Goal: Transaction & Acquisition: Purchase product/service

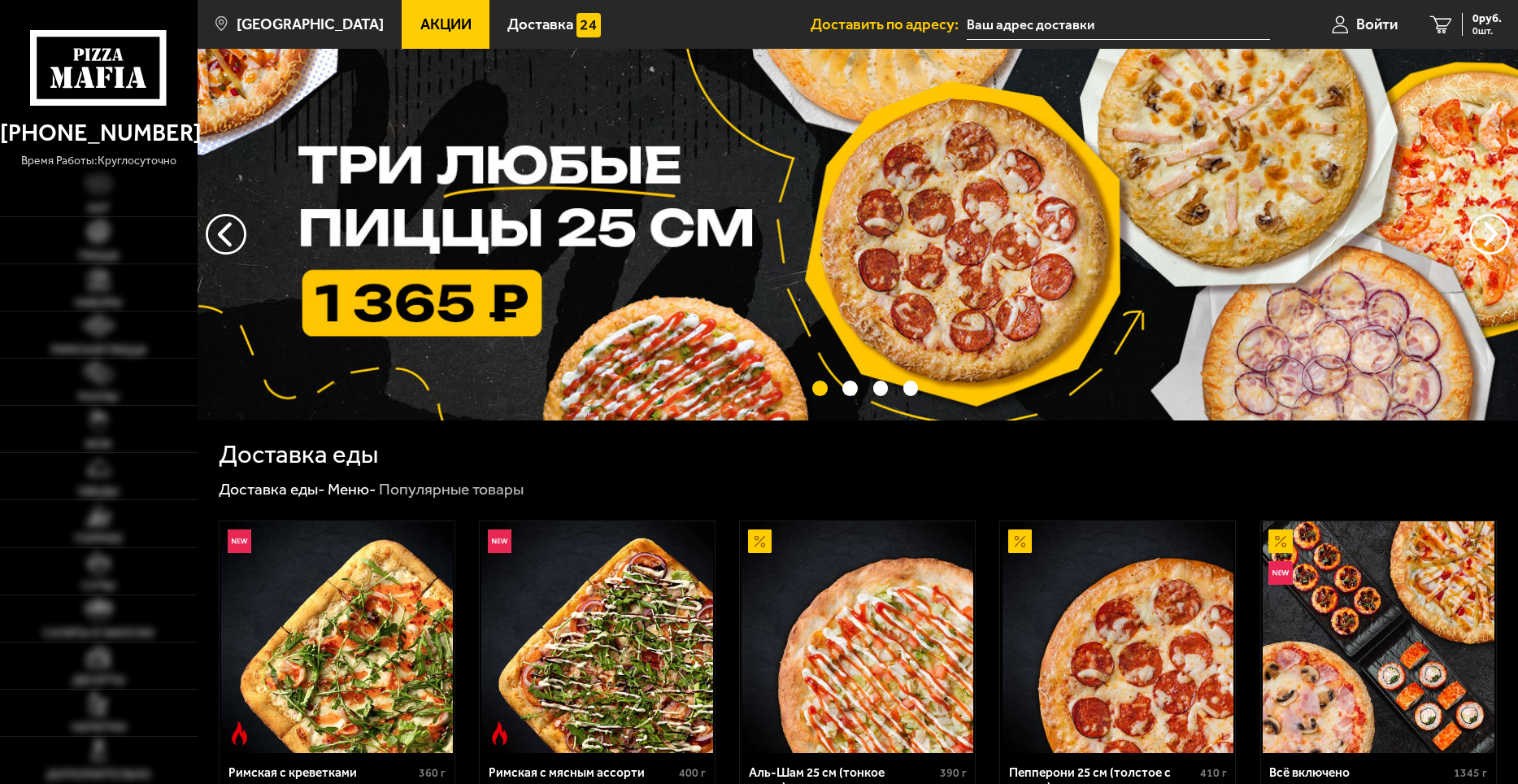
type input "[STREET_ADDRESS]"
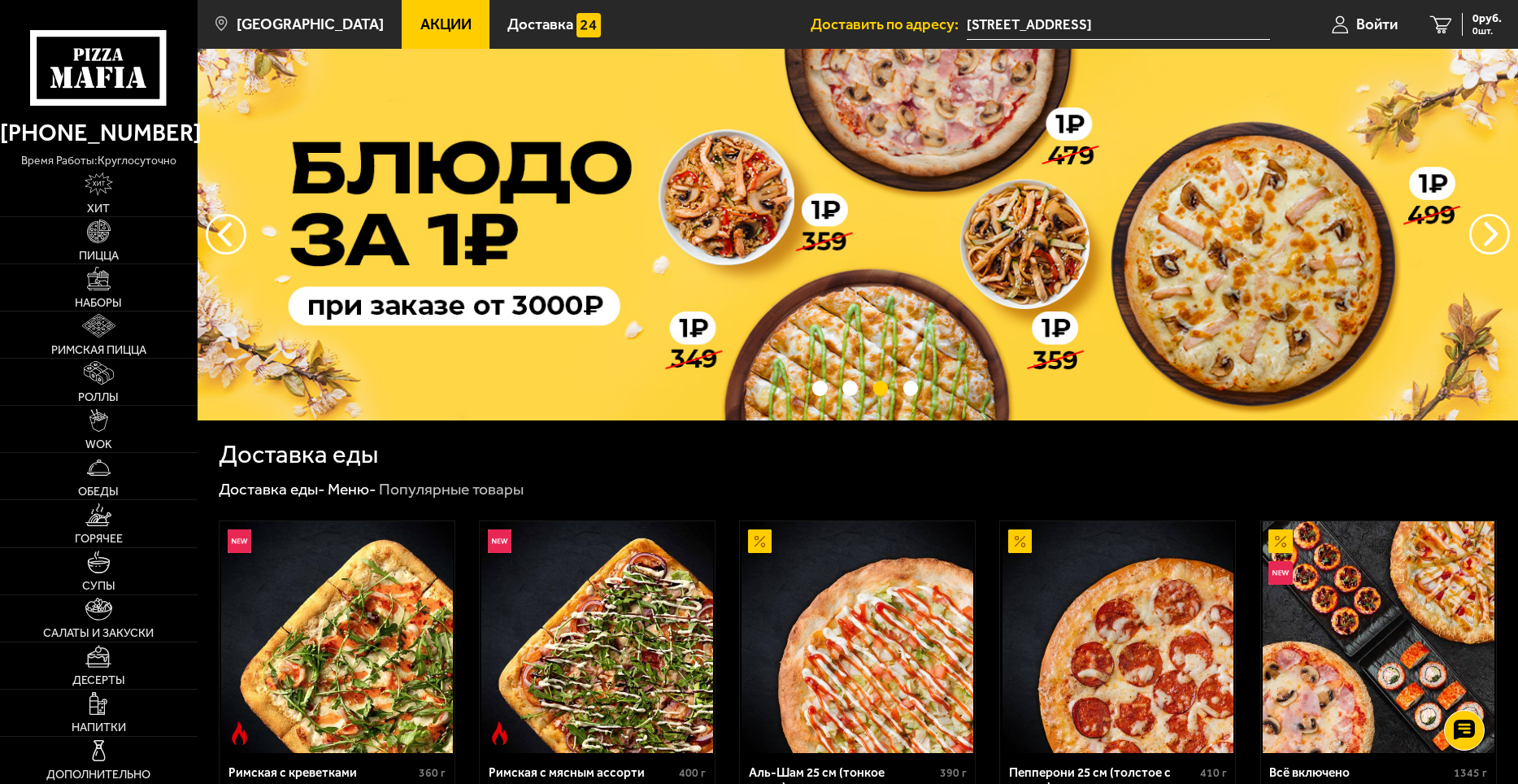
click at [424, 24] on span "Акции" at bounding box center [445, 25] width 51 height 15
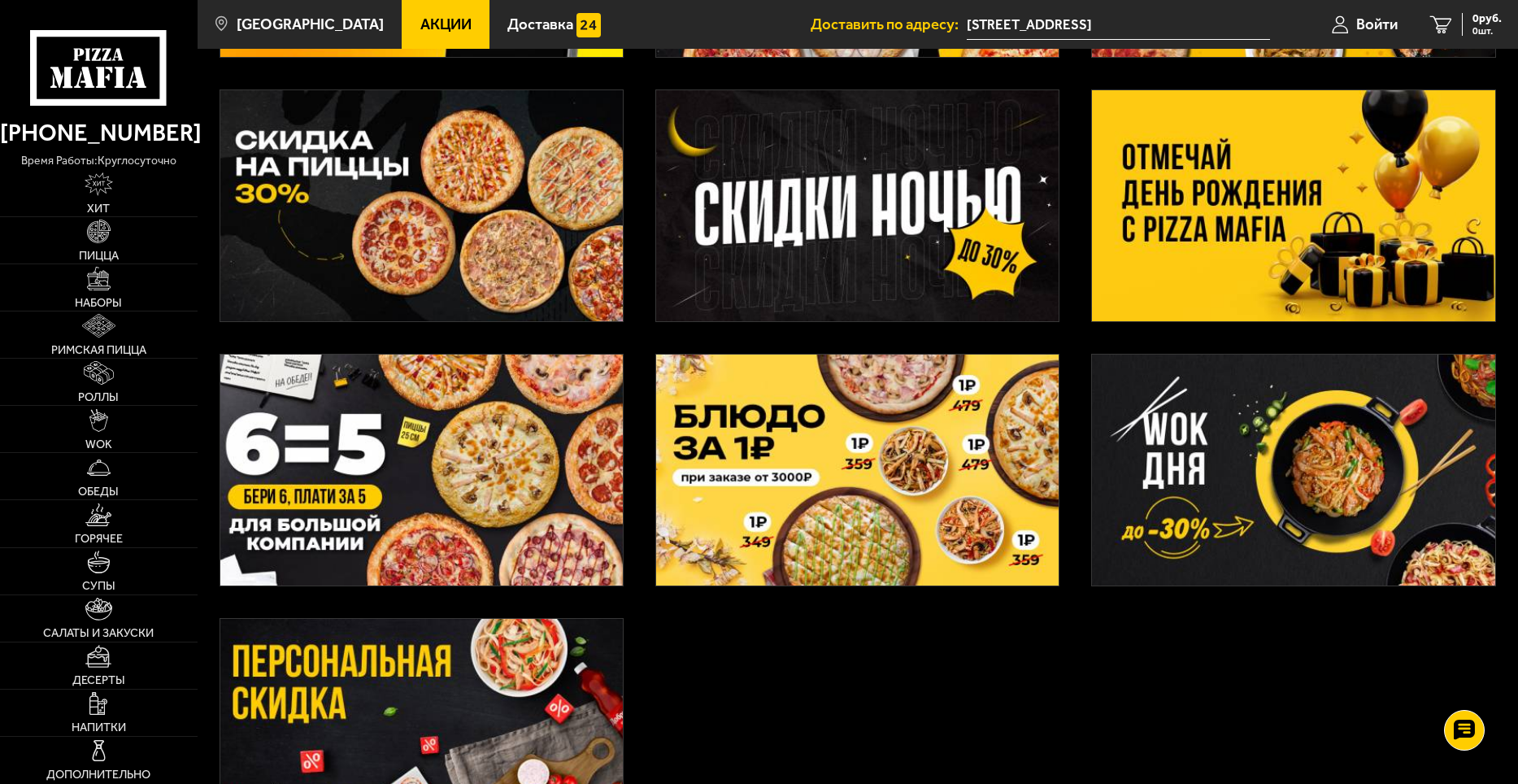
scroll to position [325, 0]
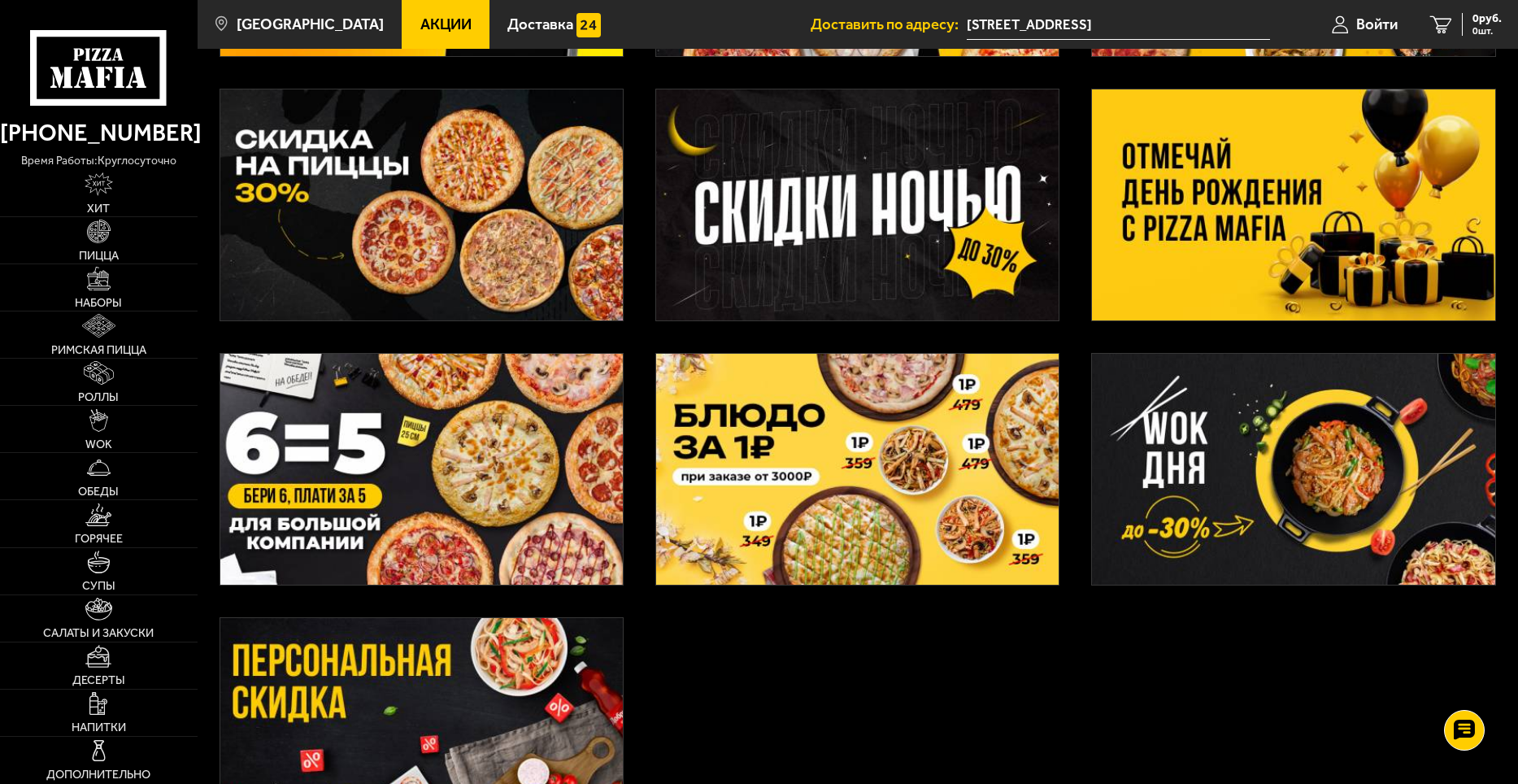
click at [494, 220] on img at bounding box center [421, 205] width 403 height 231
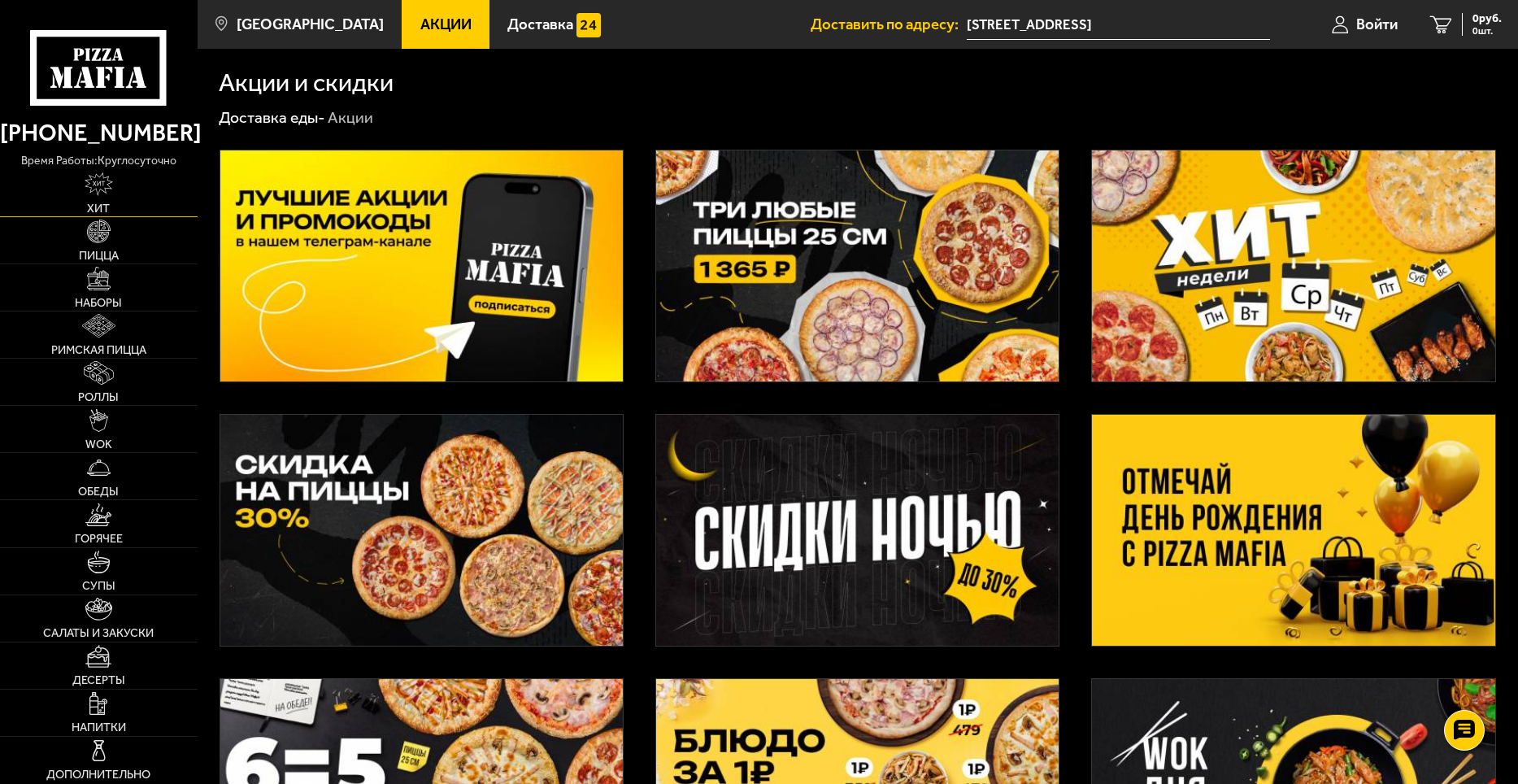
click at [100, 191] on img at bounding box center [98, 183] width 28 height 23
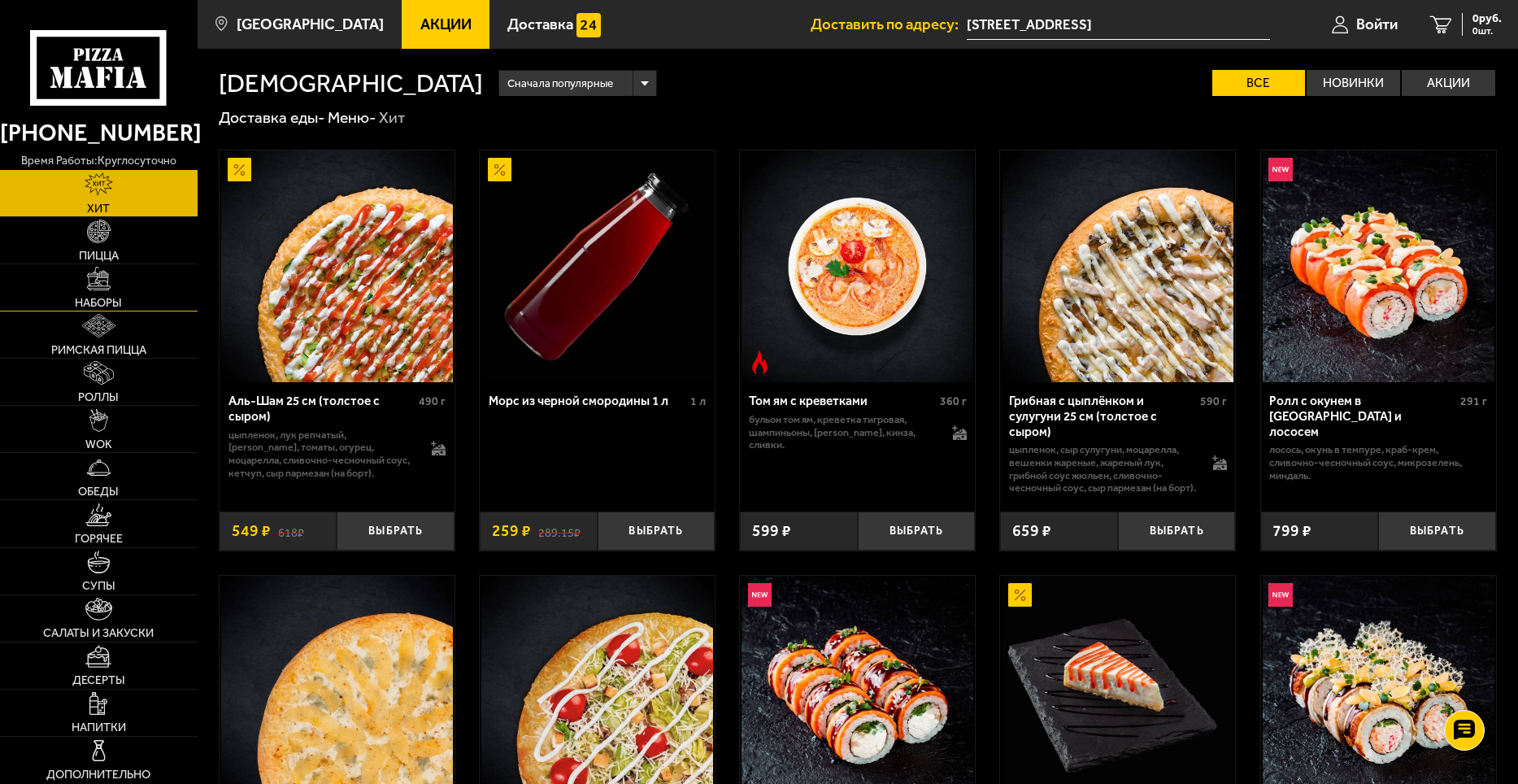
click at [94, 296] on span "Наборы" at bounding box center [98, 302] width 47 height 12
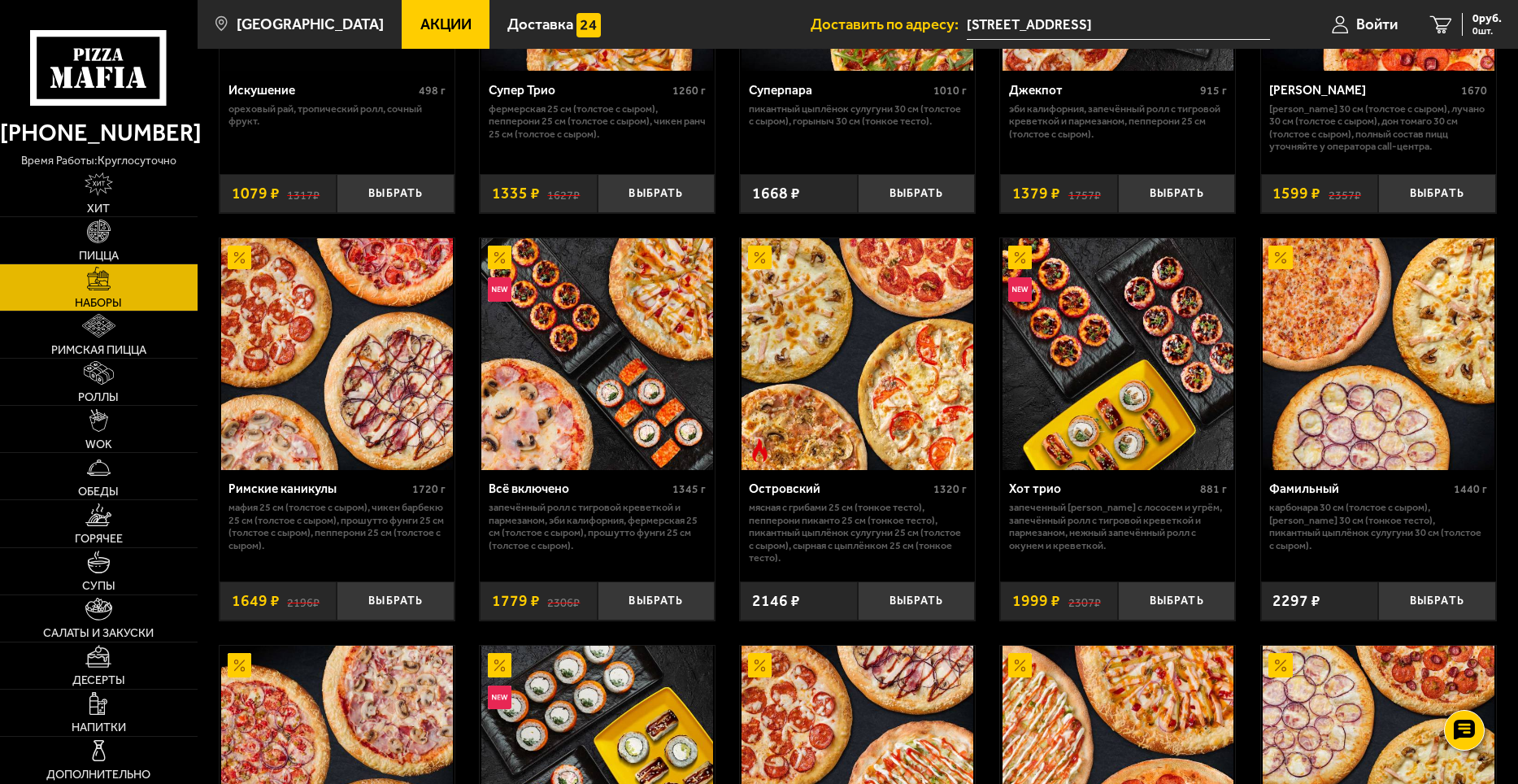
scroll to position [1109, 0]
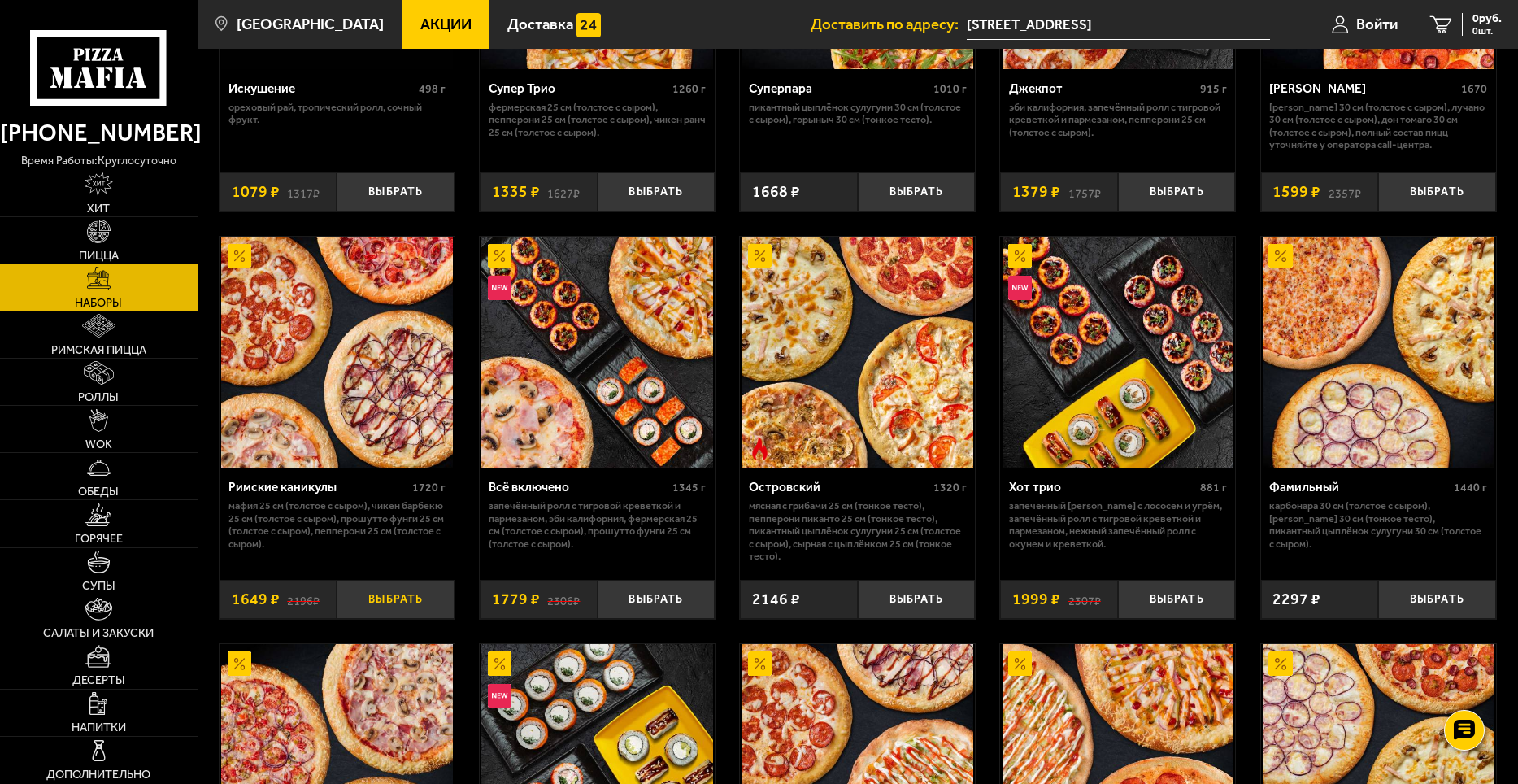
click at [392, 600] on button "Выбрать" at bounding box center [396, 599] width 118 height 39
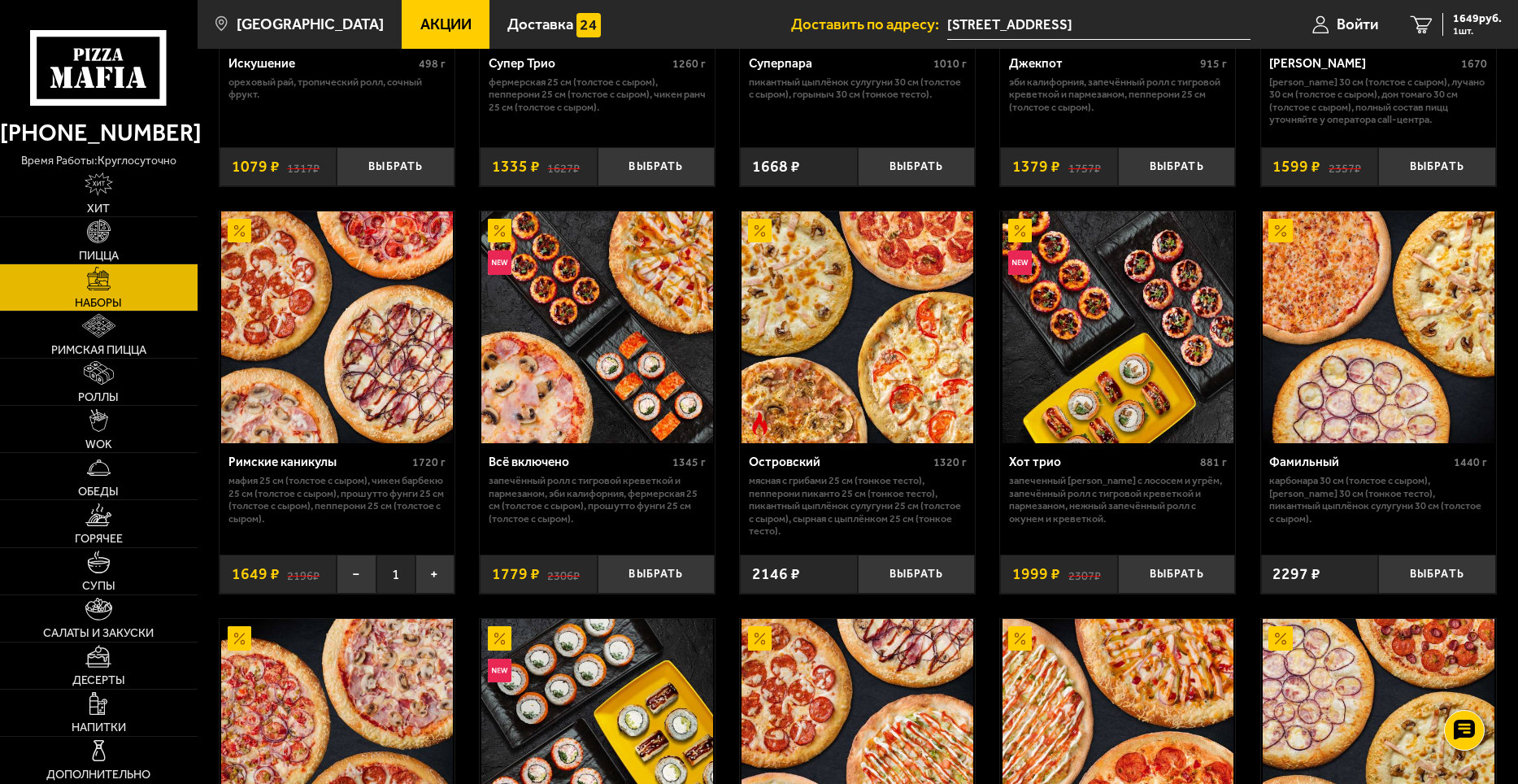
scroll to position [1138, 0]
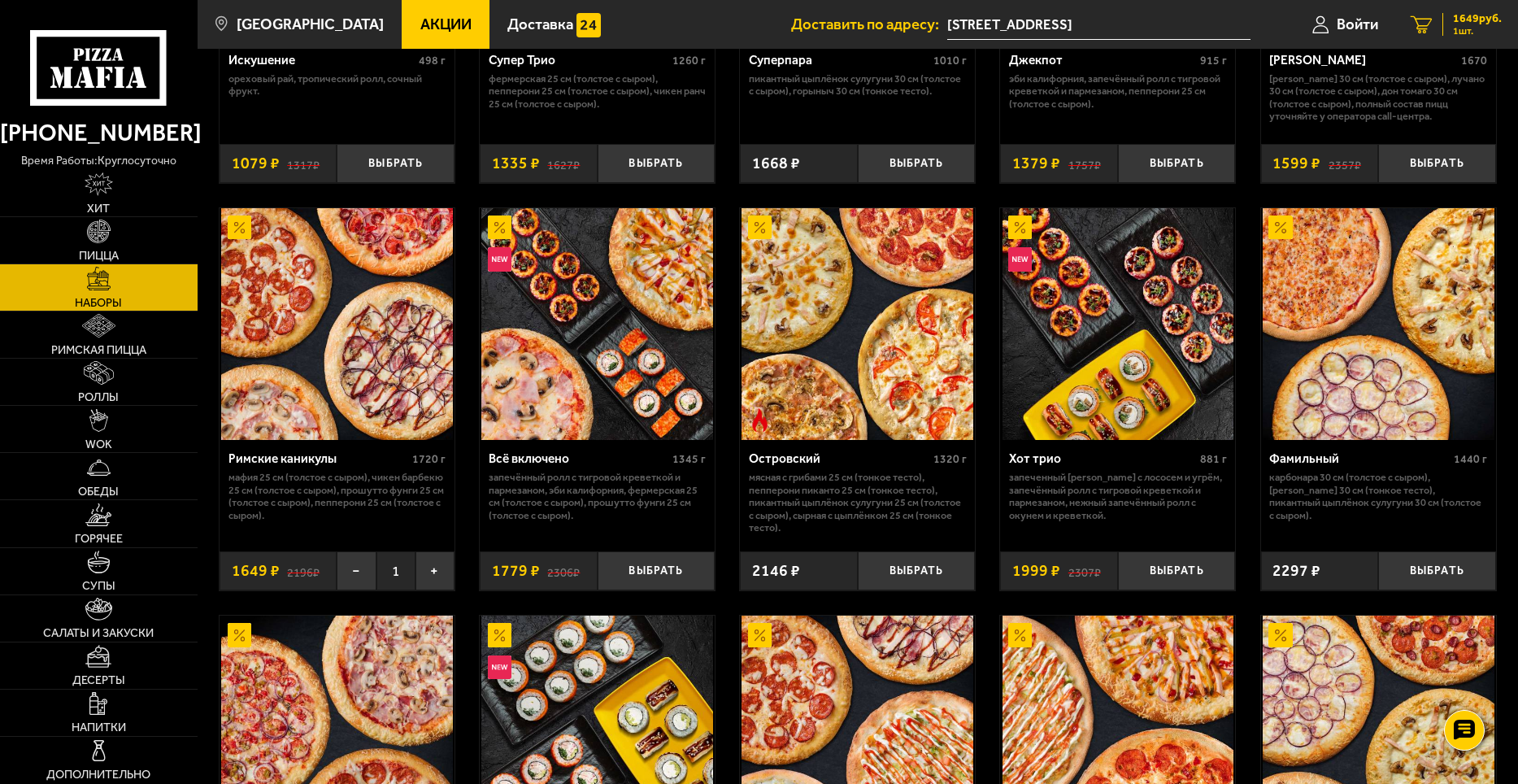
click at [1454, 23] on span "1649 руб." at bounding box center [1477, 18] width 49 height 12
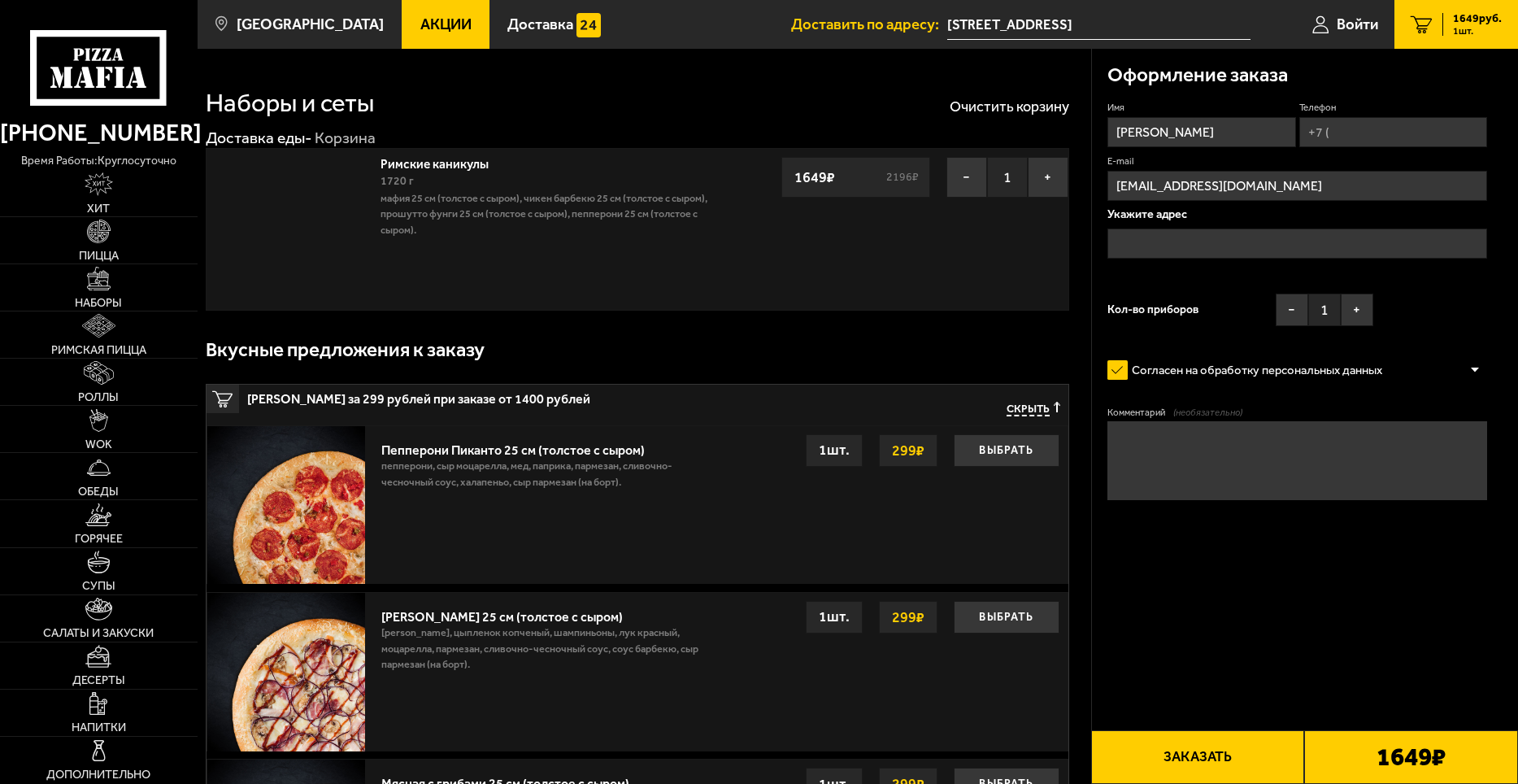
type input "[STREET_ADDRESS]"
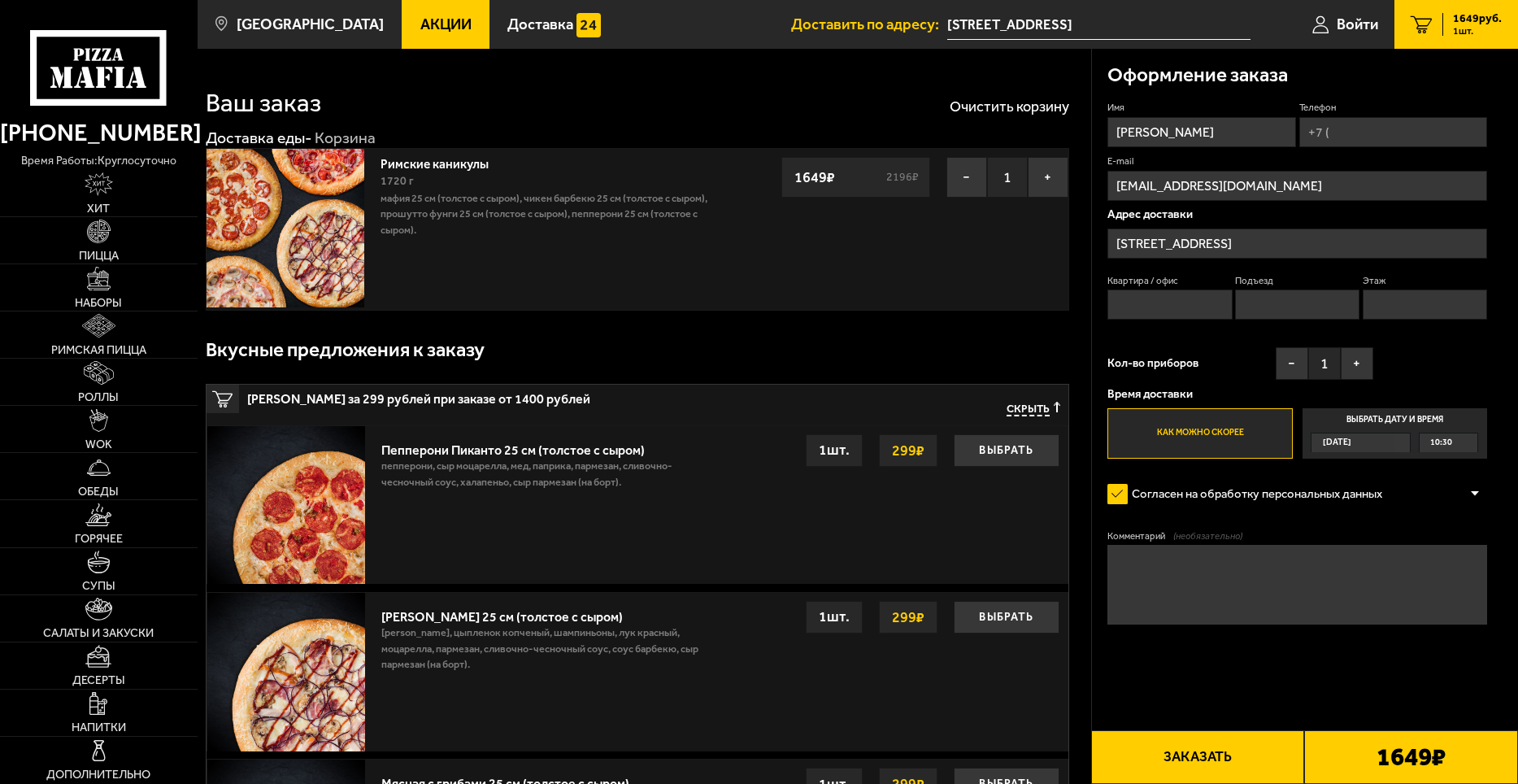
click at [425, 18] on span "Акции" at bounding box center [445, 25] width 51 height 15
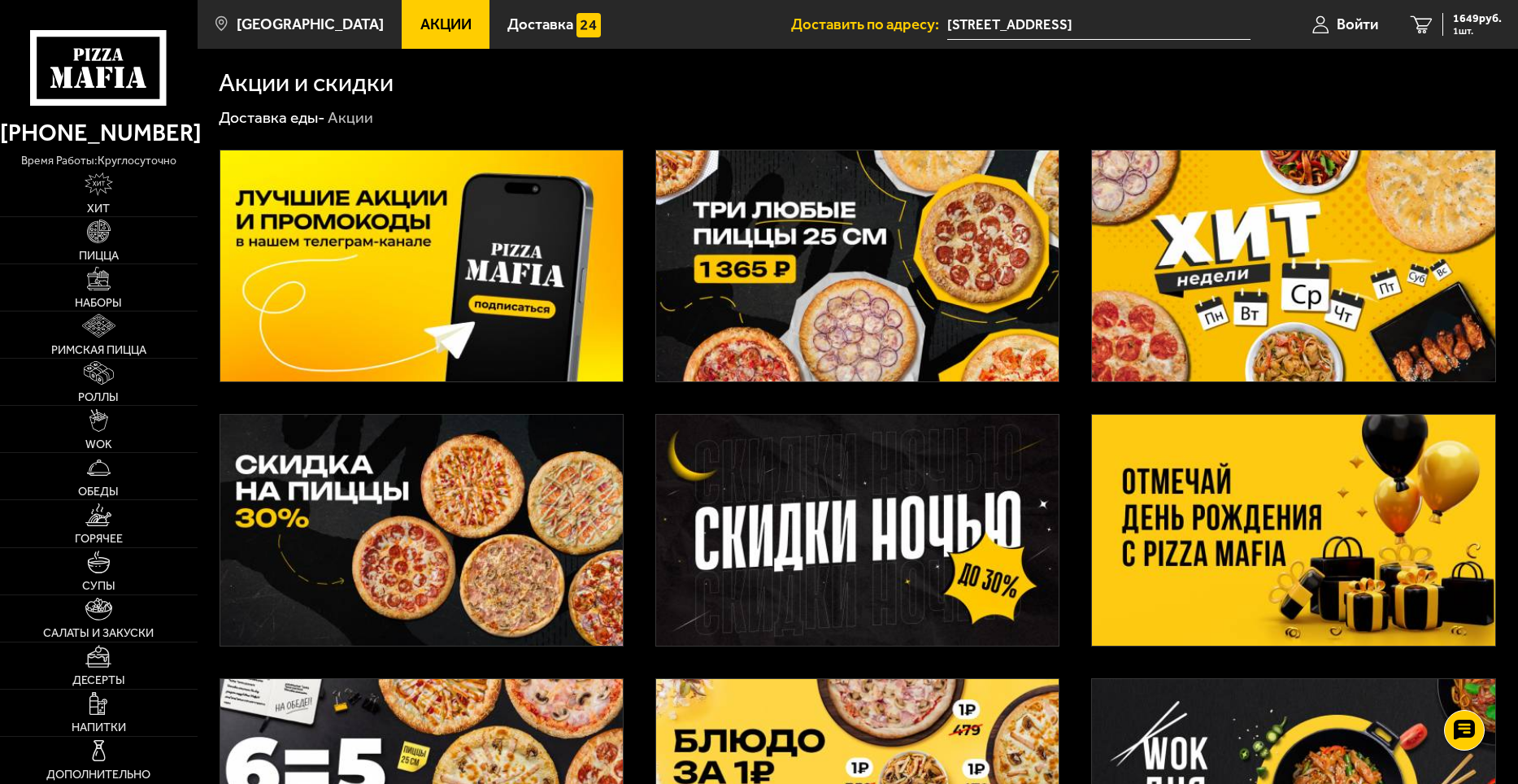
click at [491, 542] on img at bounding box center [421, 529] width 403 height 231
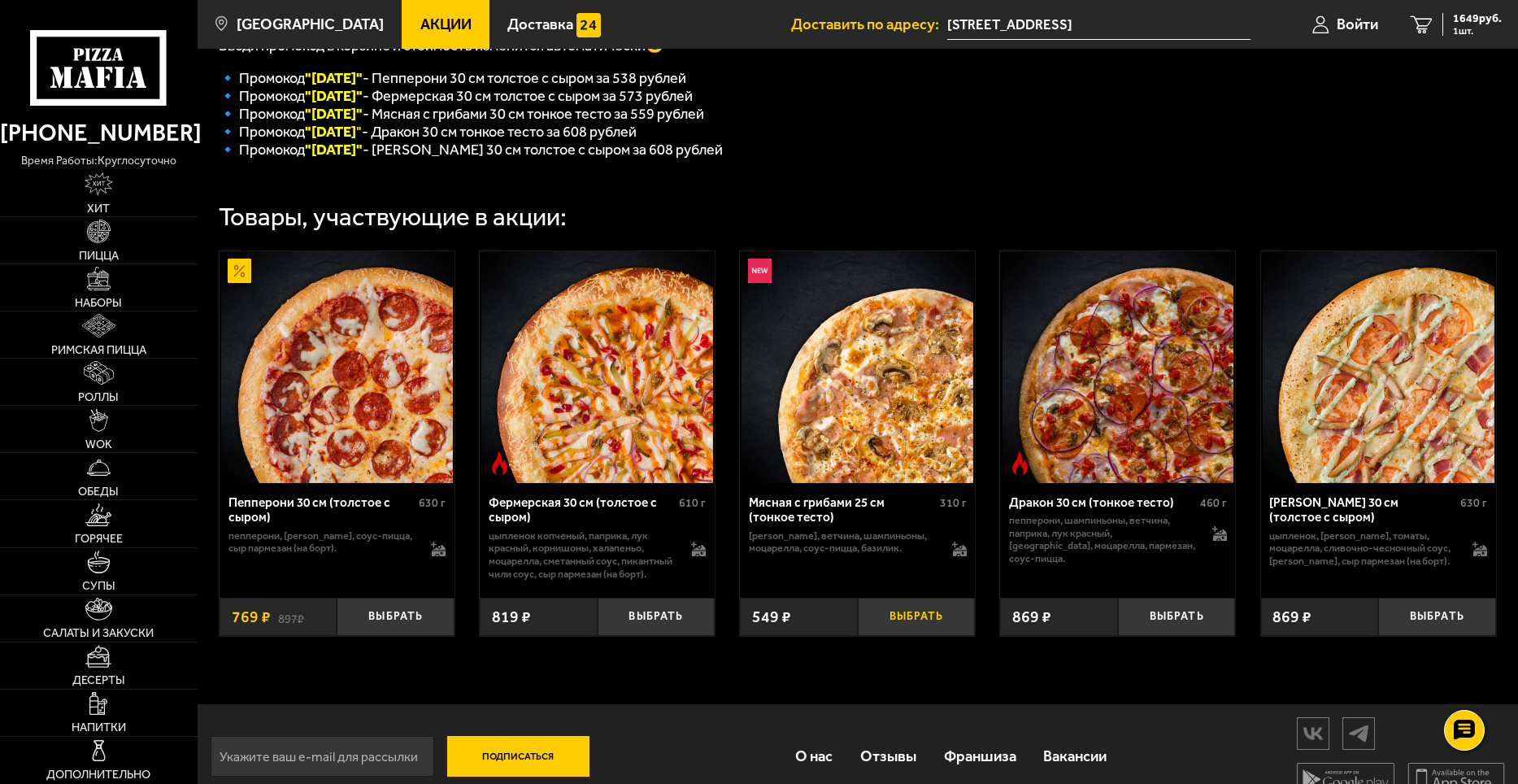
scroll to position [373, 0]
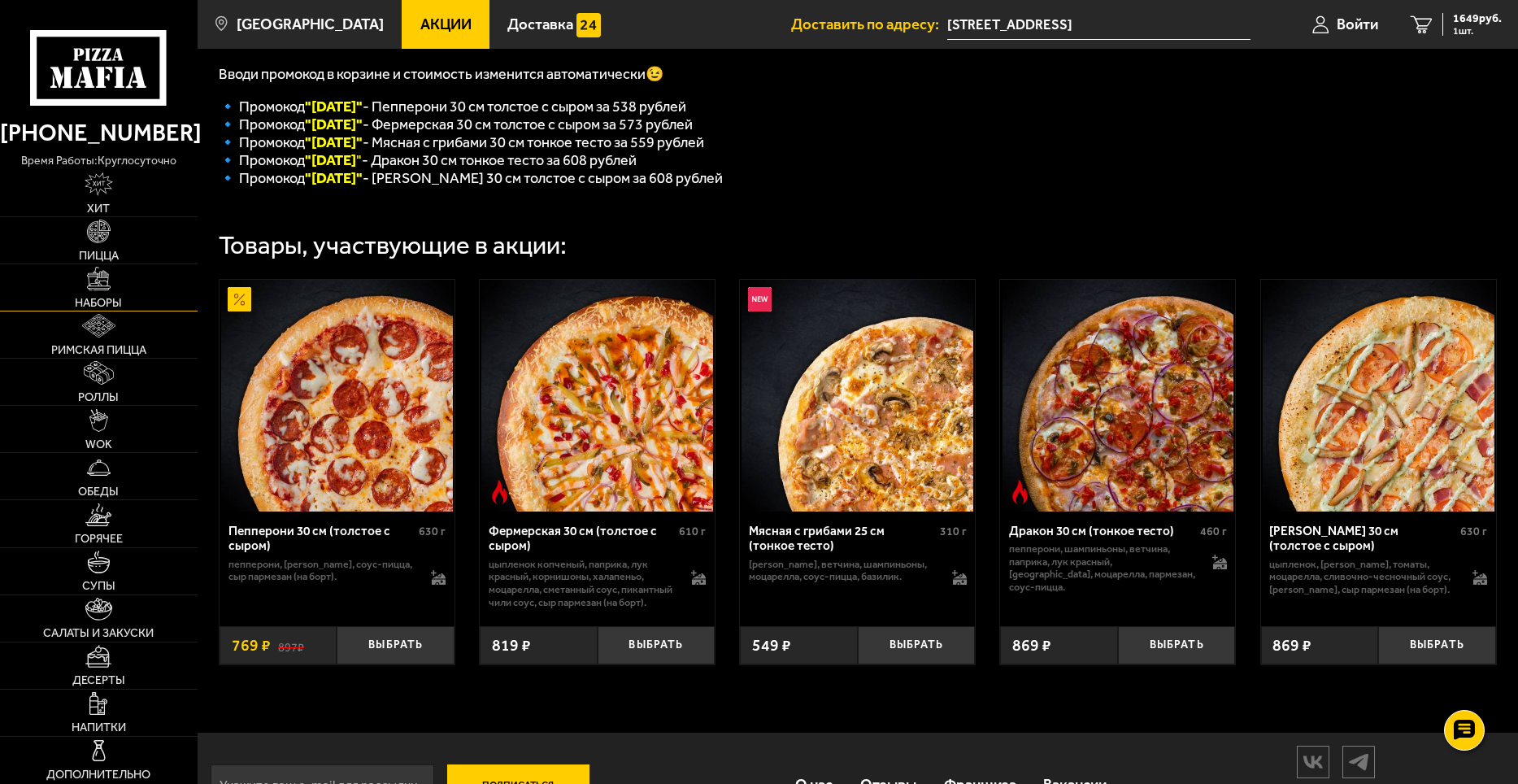
click at [116, 280] on link "Наборы" at bounding box center [98, 288] width 198 height 46
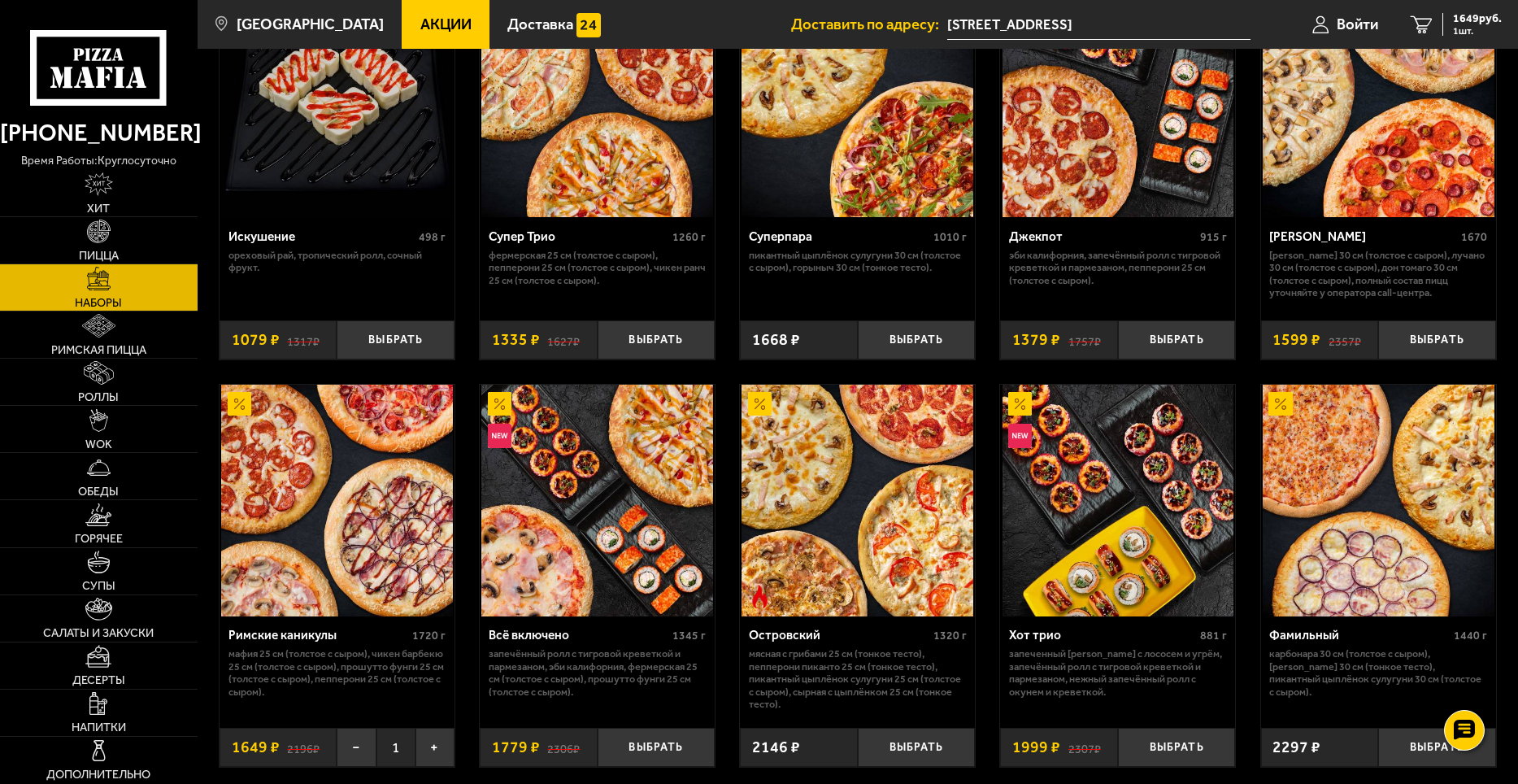
scroll to position [1138, 0]
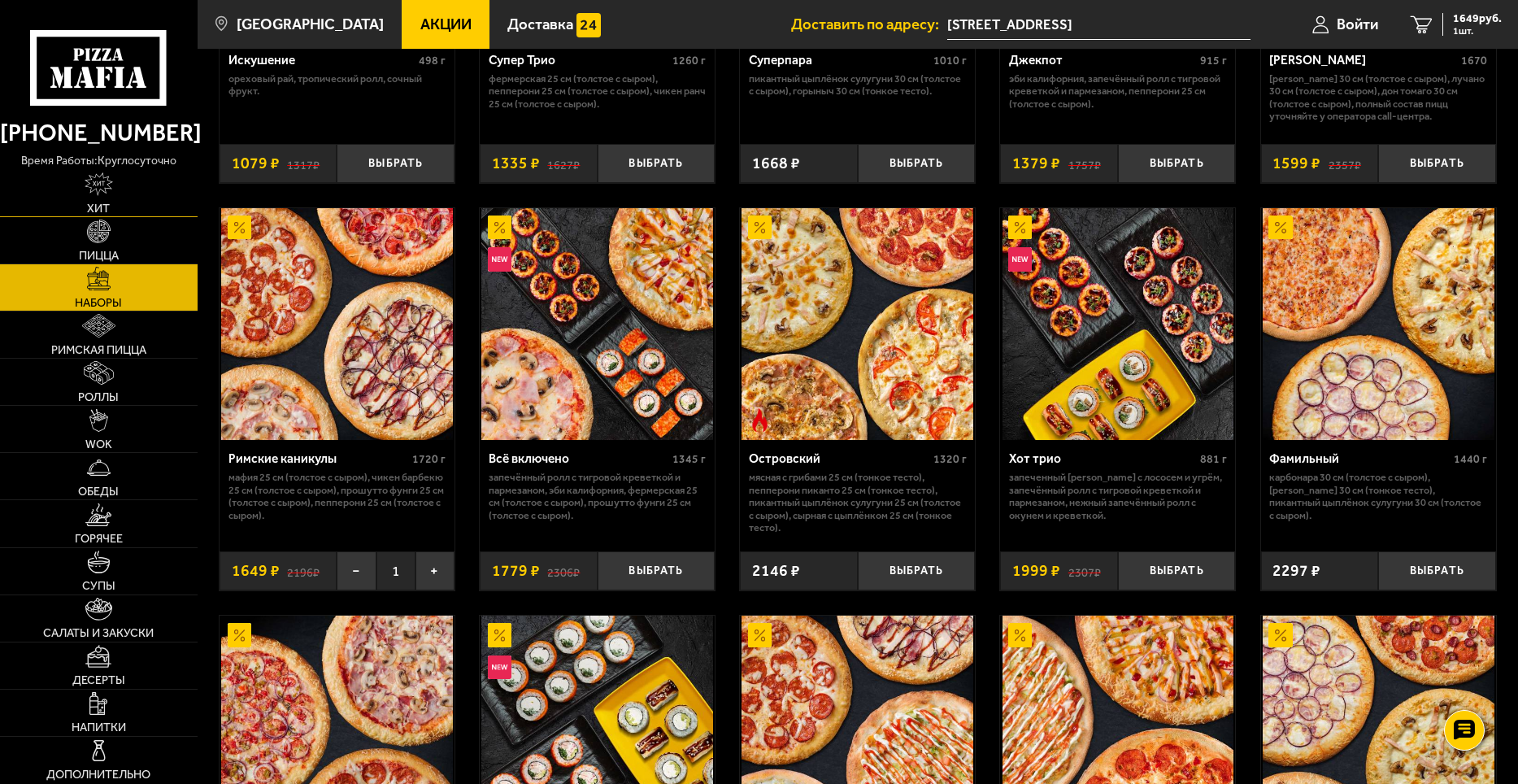
click at [109, 197] on link "Хит" at bounding box center [98, 193] width 198 height 46
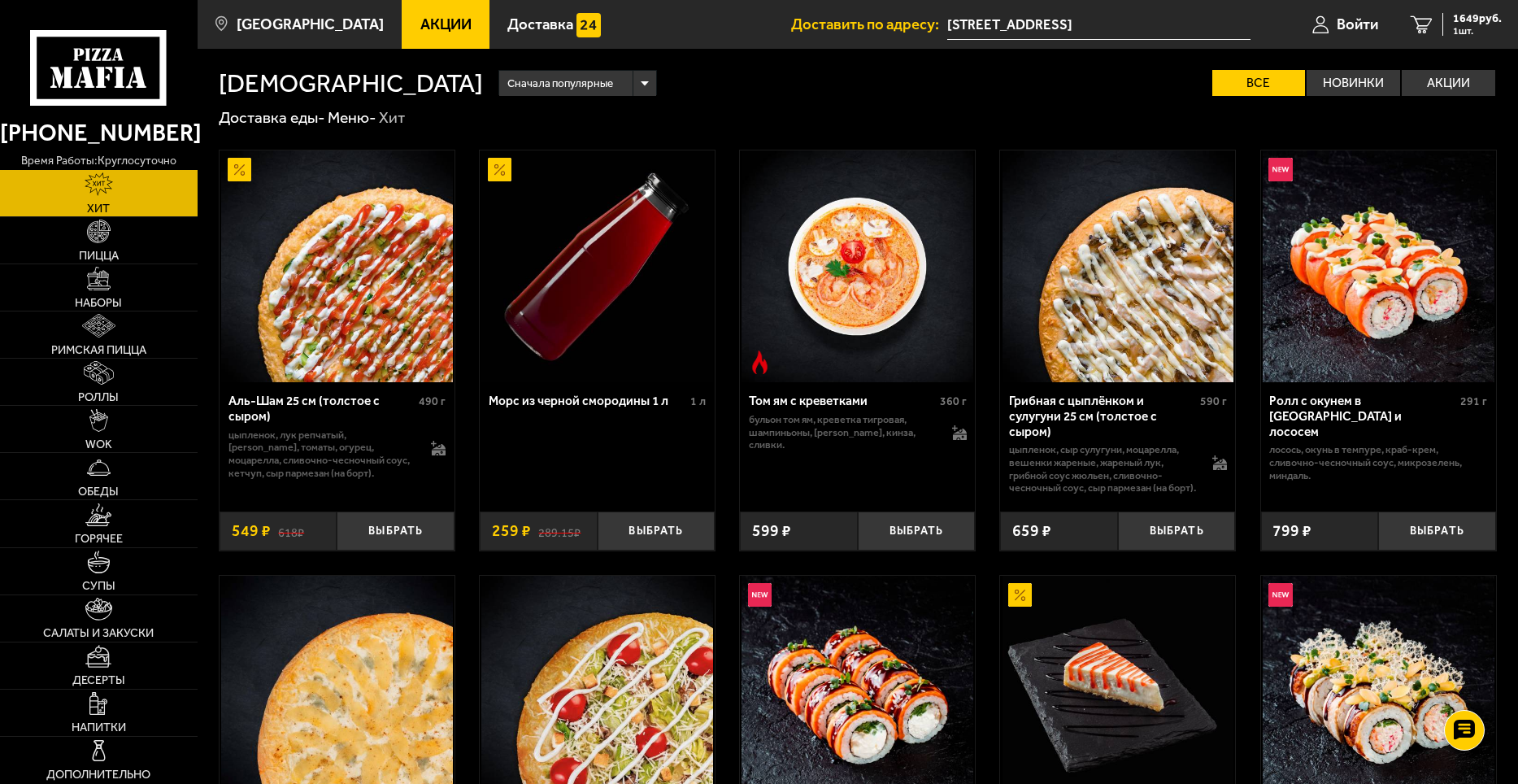
click at [100, 188] on img at bounding box center [98, 183] width 28 height 23
click at [100, 249] on span "Пицца" at bounding box center [98, 255] width 40 height 12
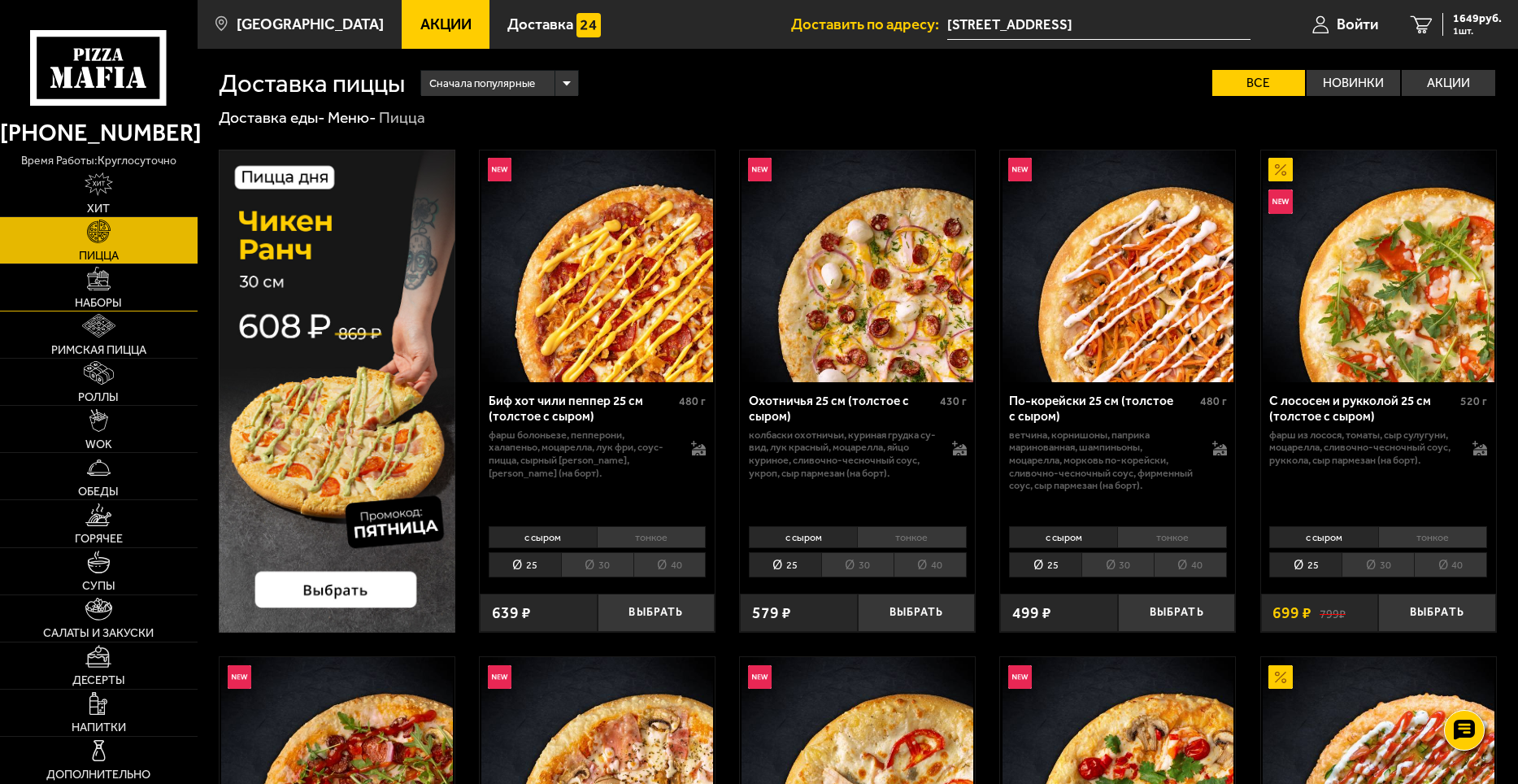
click at [108, 291] on link "Наборы" at bounding box center [98, 288] width 198 height 46
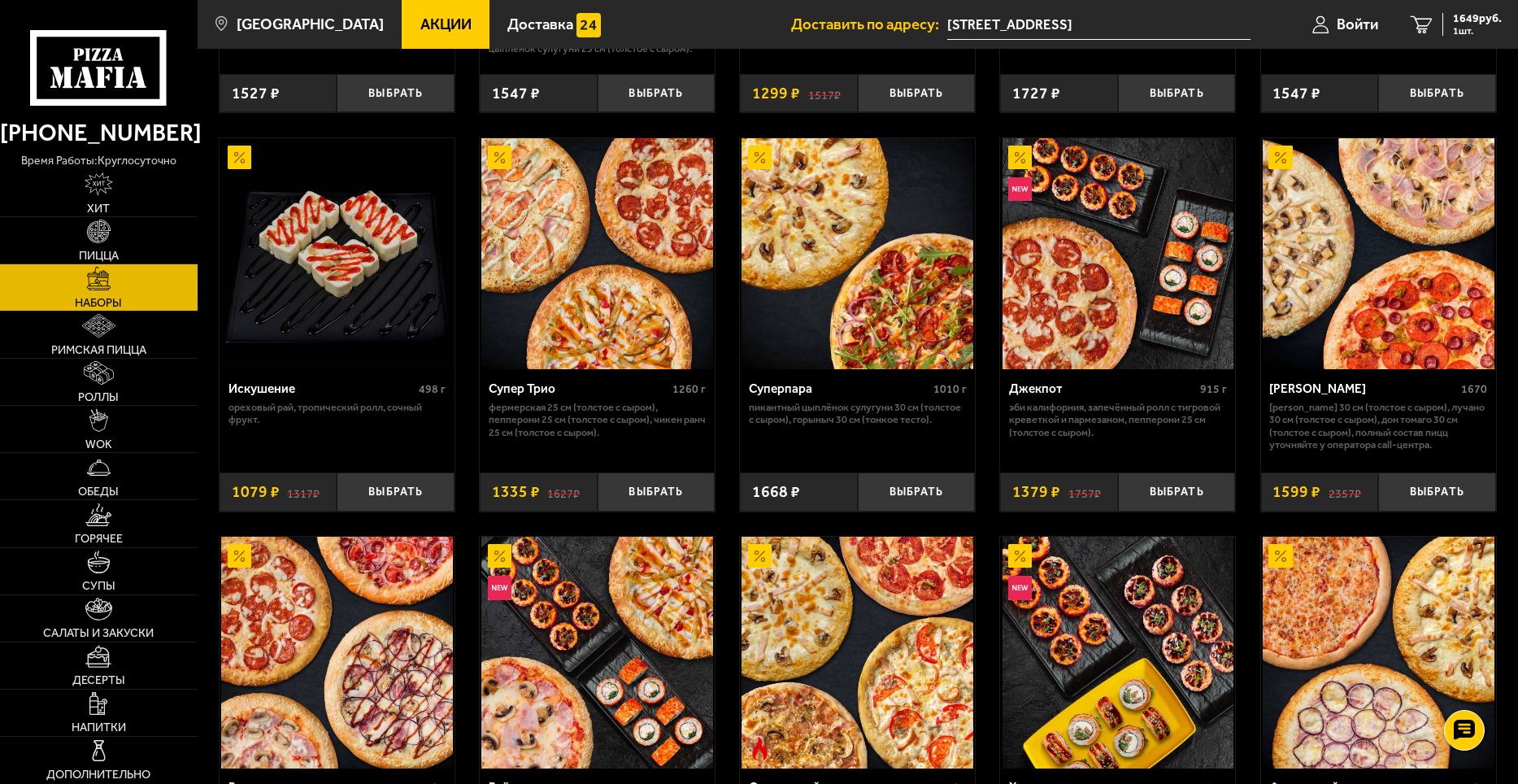
scroll to position [1138, 0]
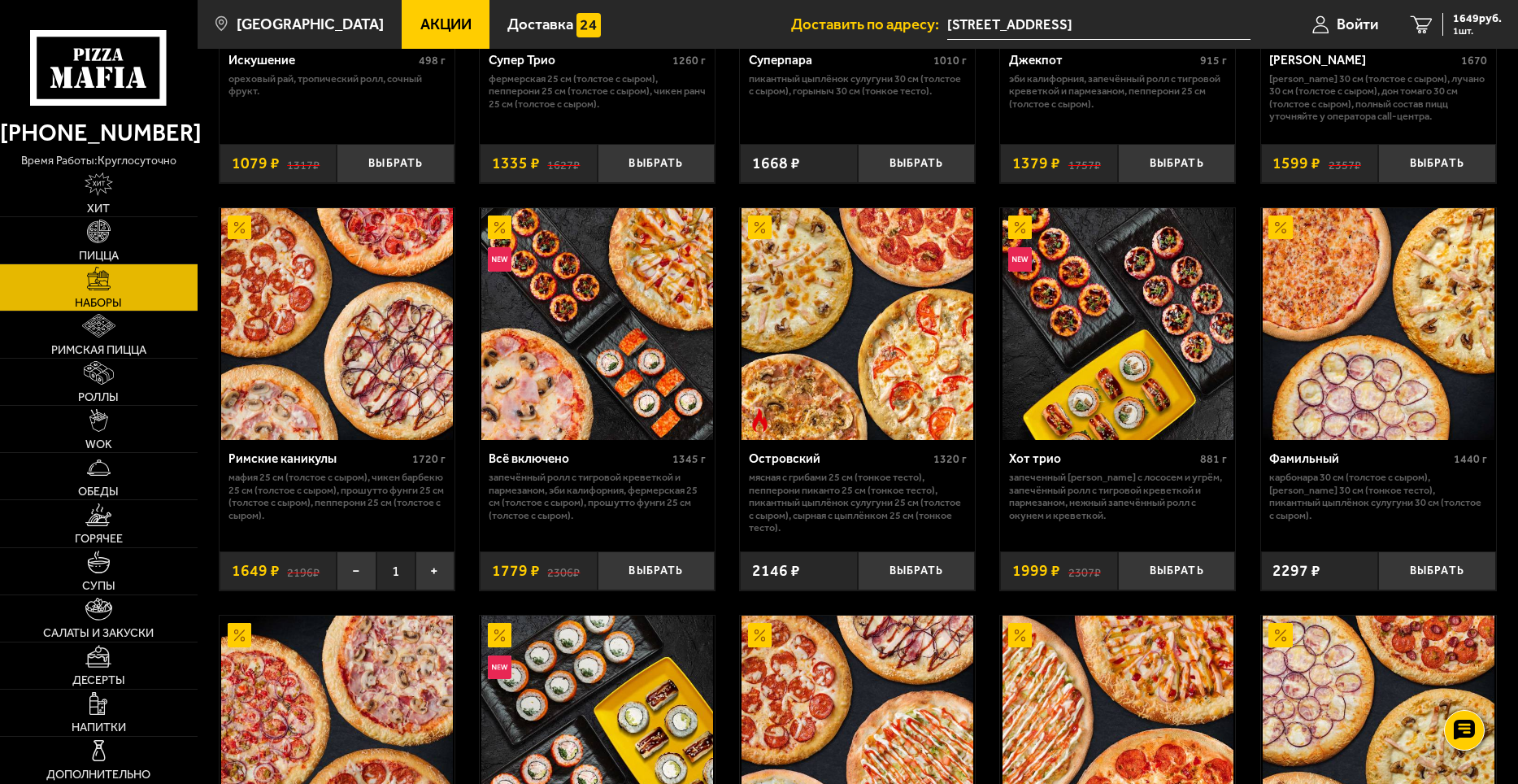
click at [384, 334] on img at bounding box center [337, 324] width 232 height 232
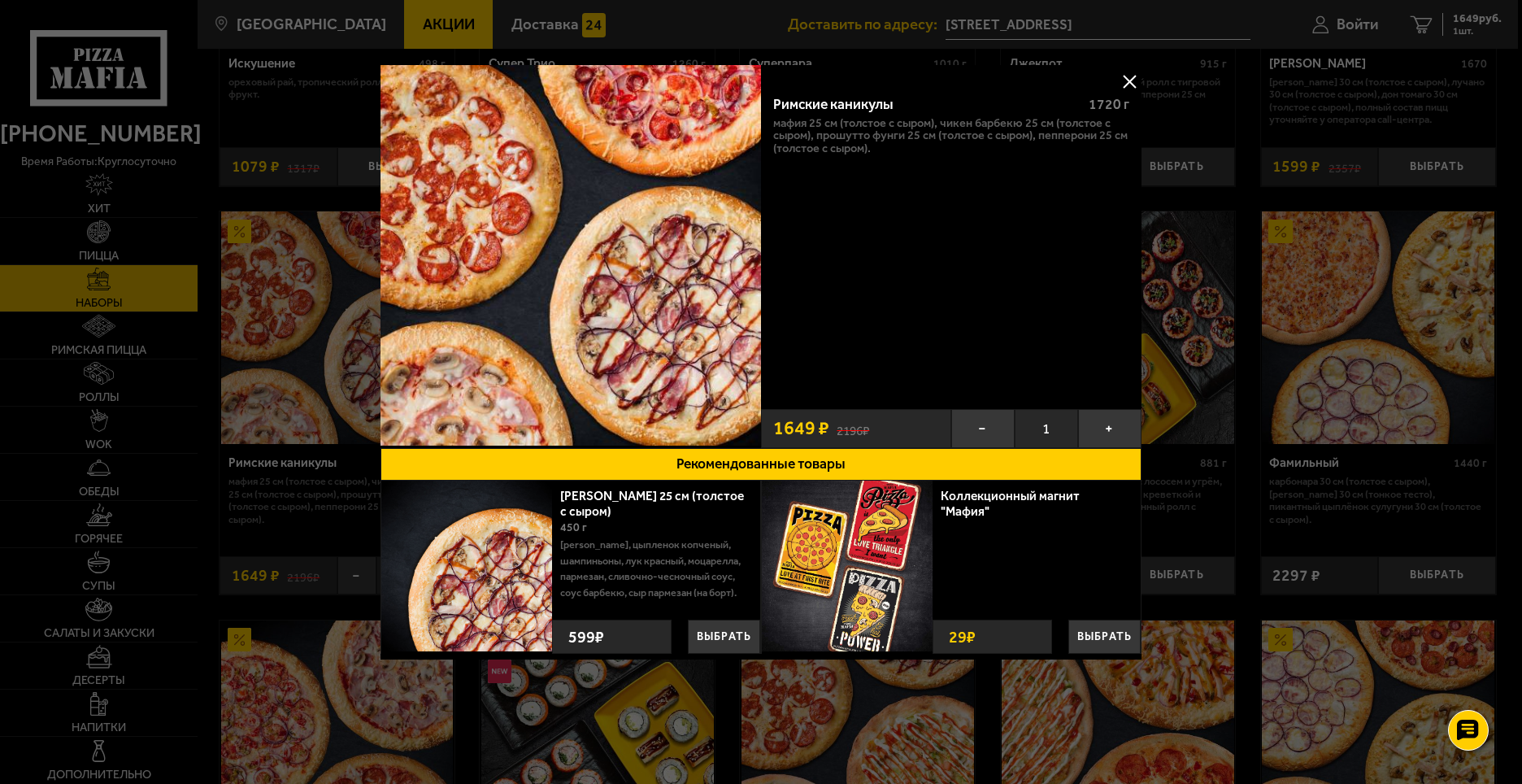
click at [1139, 82] on button at bounding box center [1129, 81] width 24 height 24
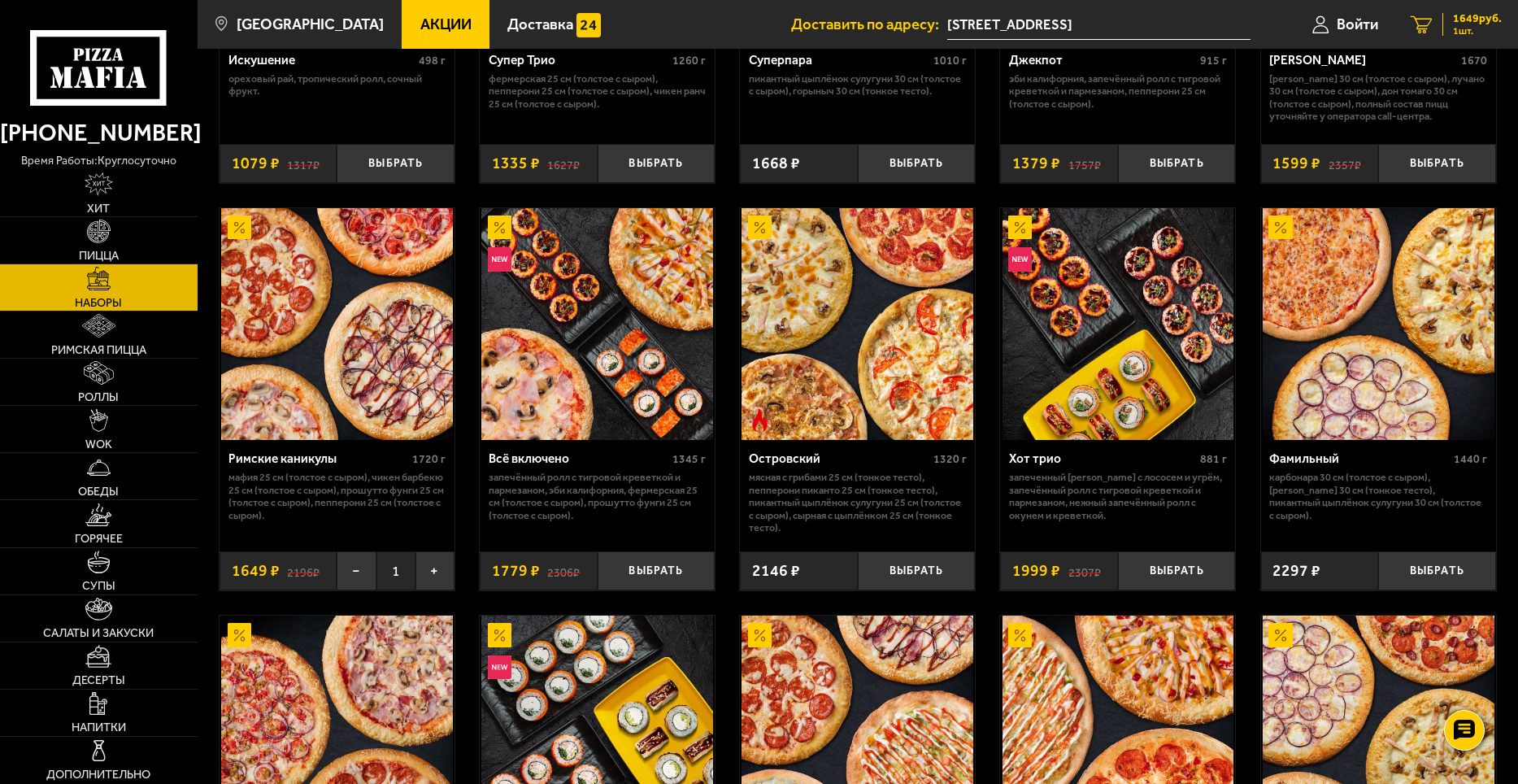
click at [1472, 14] on span "1649 руб." at bounding box center [1477, 18] width 49 height 12
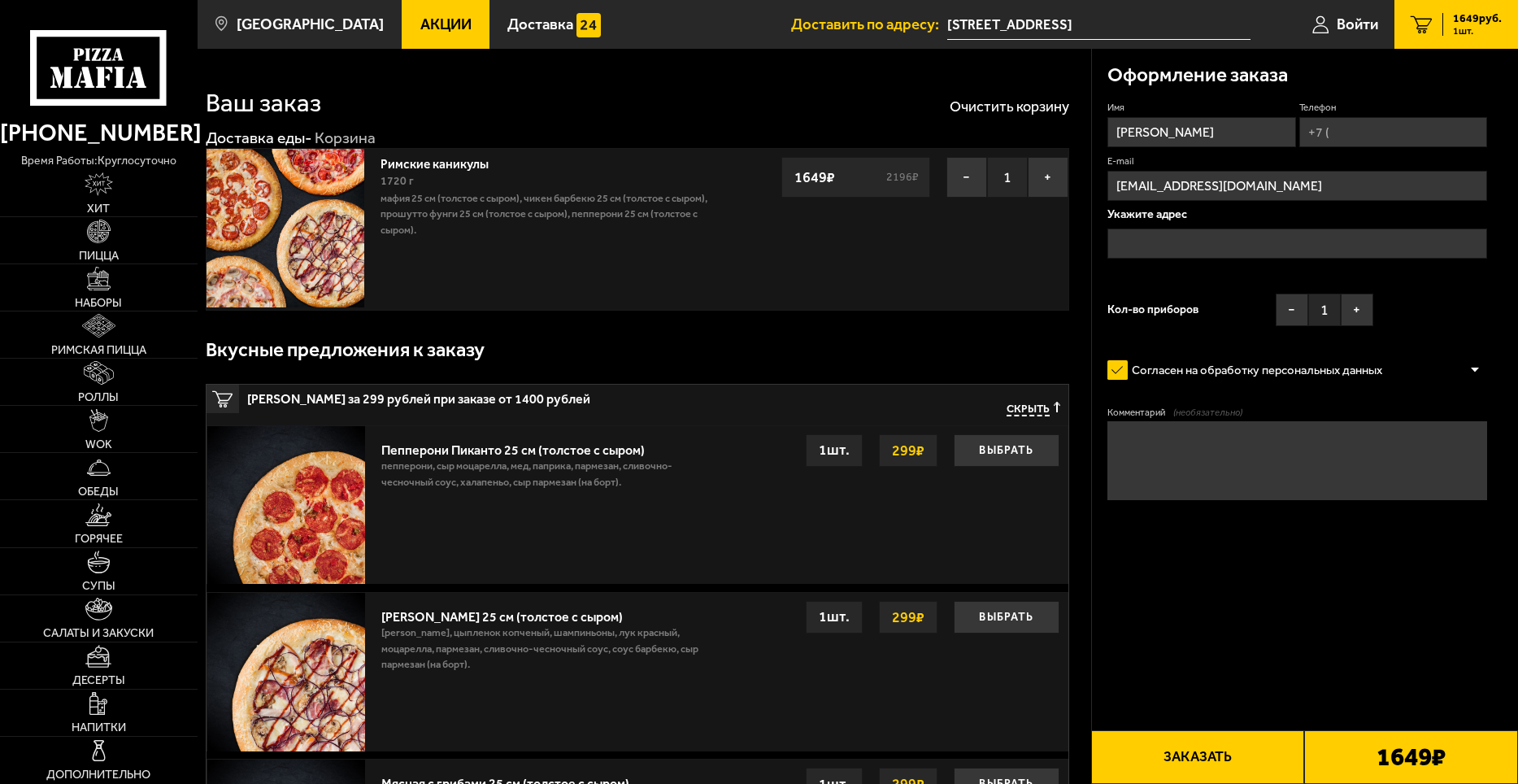
type input "[STREET_ADDRESS]"
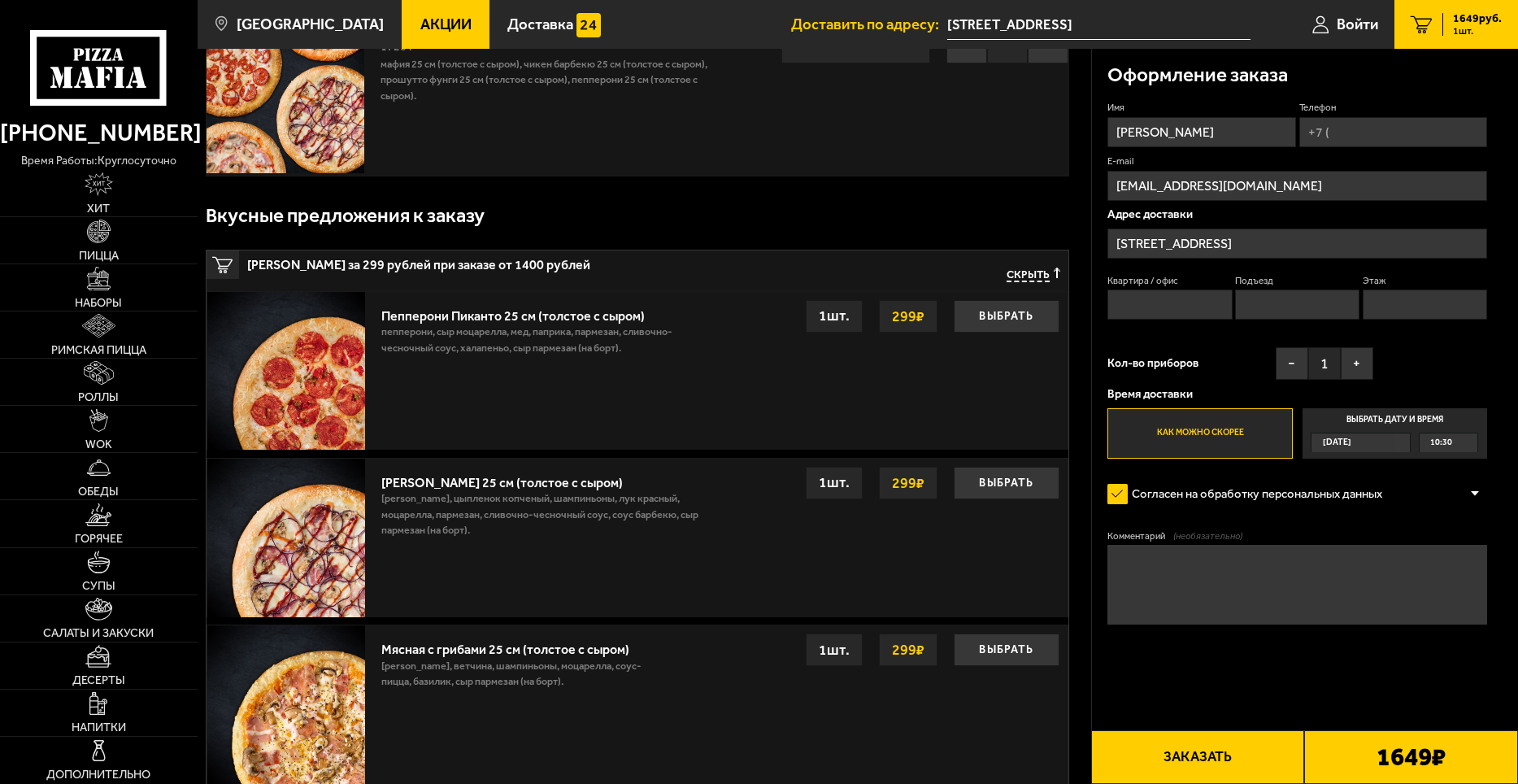
scroll to position [162, 0]
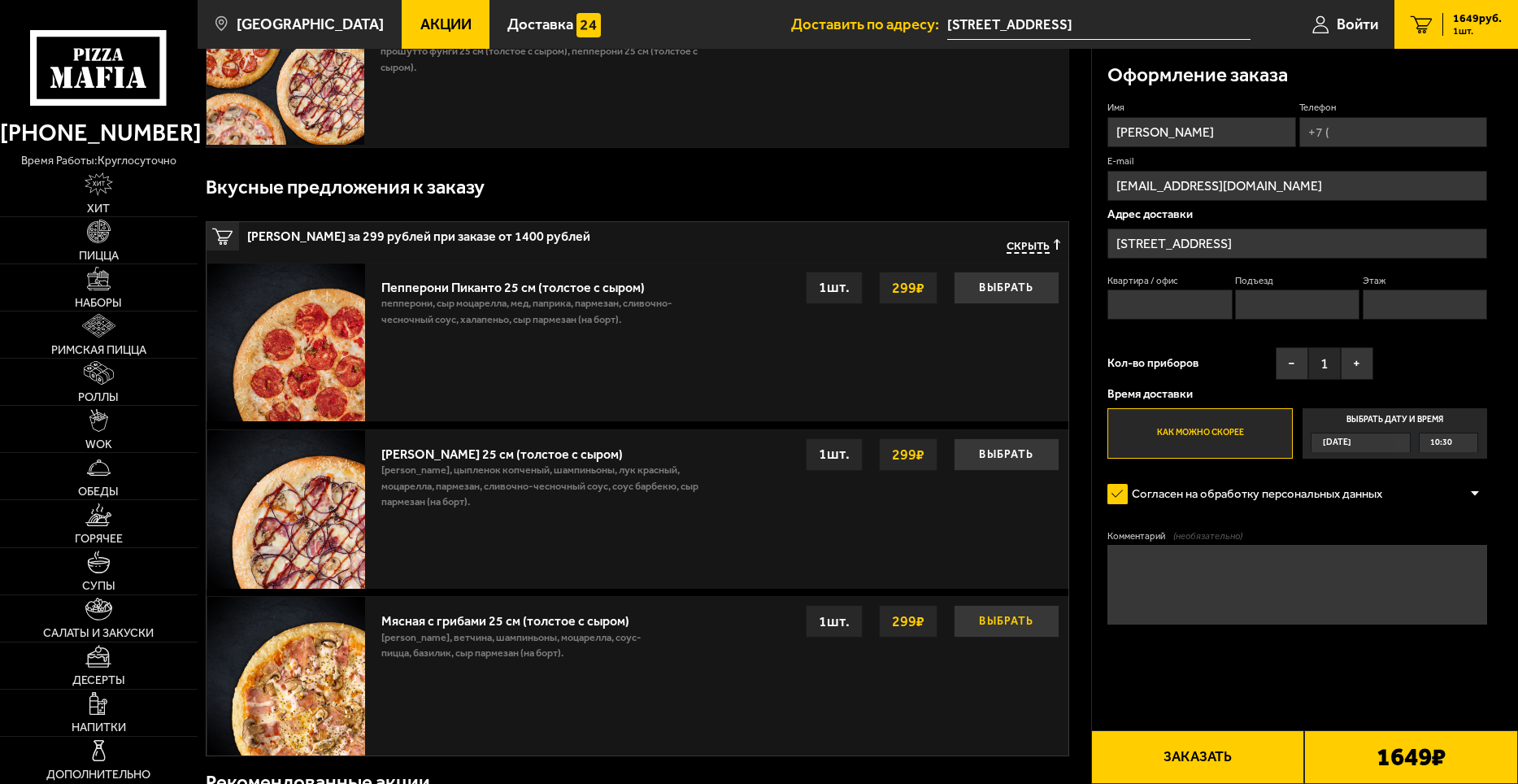
click at [996, 625] on button "Выбрать" at bounding box center [1006, 621] width 105 height 33
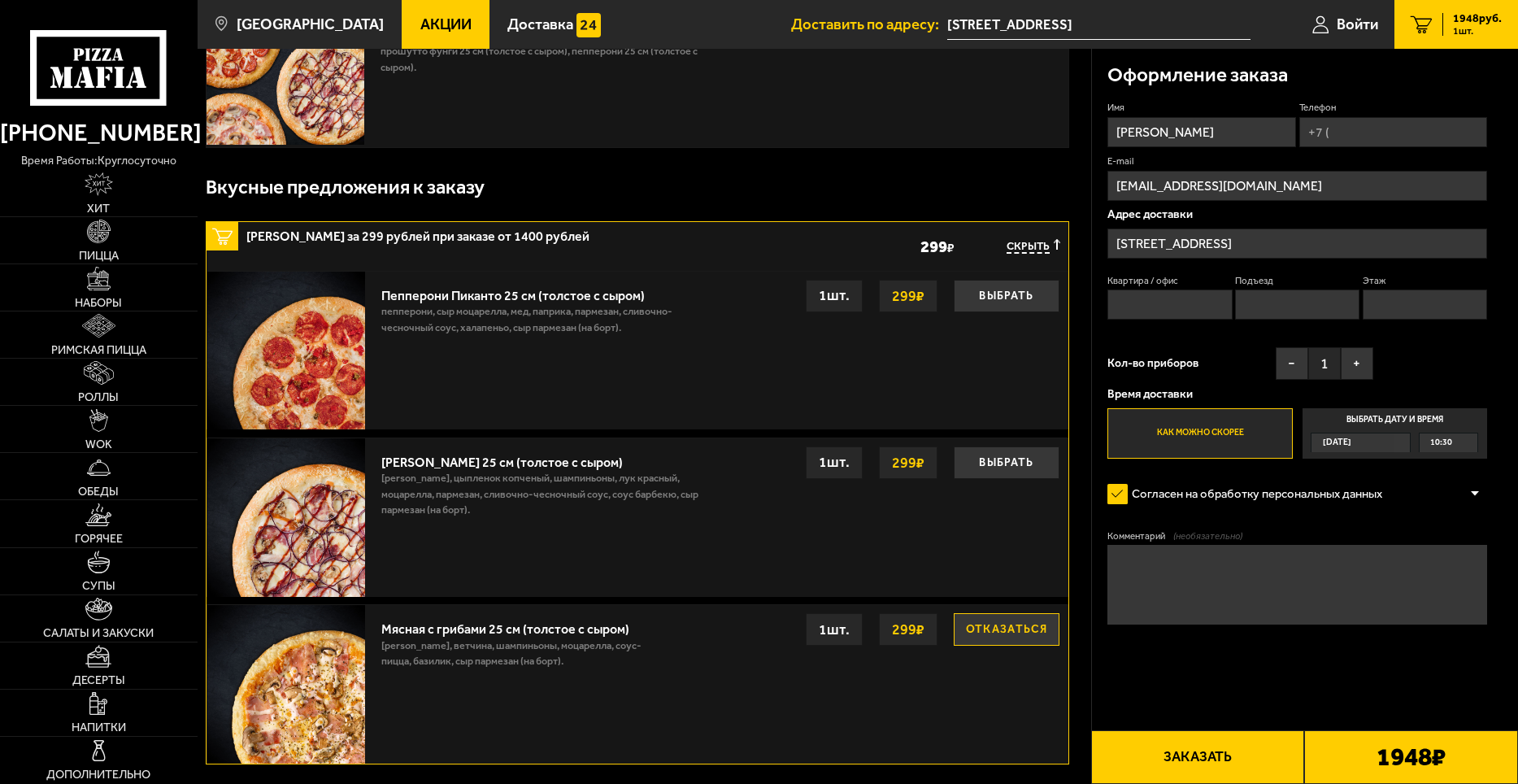
click at [985, 627] on button "Отказаться" at bounding box center [1006, 630] width 105 height 33
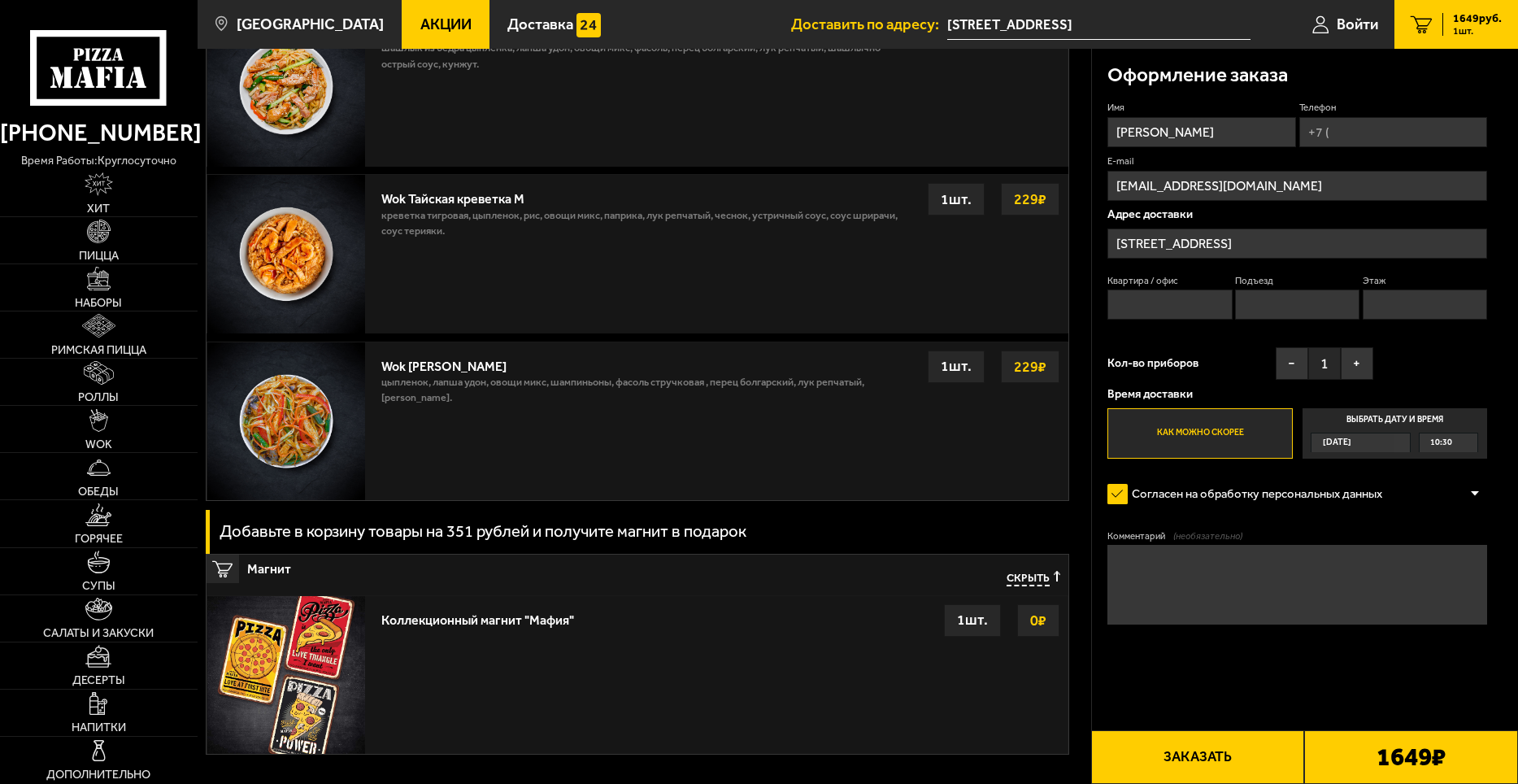
scroll to position [1841, 0]
